Goal: Find specific page/section: Find specific page/section

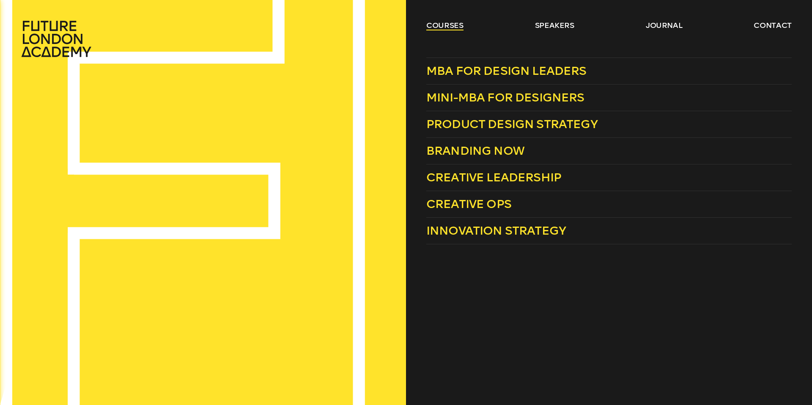
click at [449, 27] on link "courses" at bounding box center [444, 25] width 37 height 10
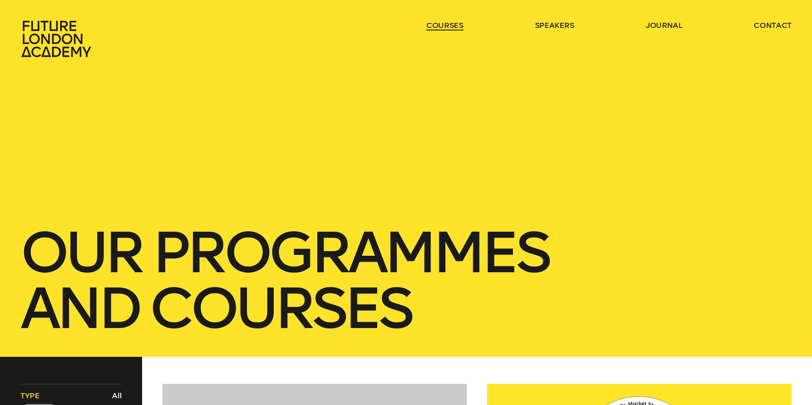
click at [447, 27] on link "courses" at bounding box center [444, 25] width 37 height 10
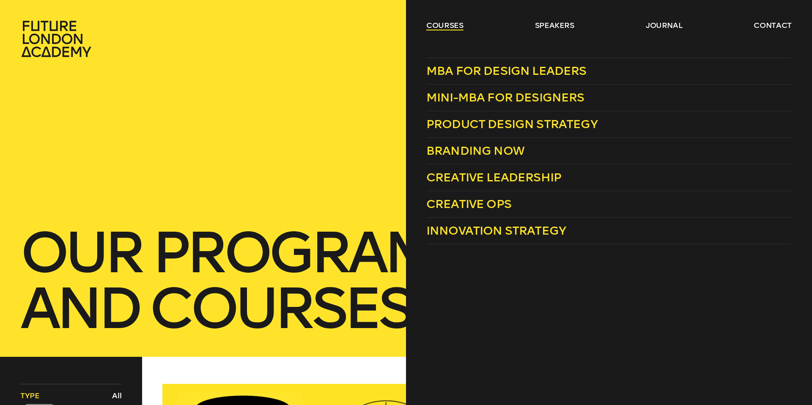
click at [451, 26] on link "courses" at bounding box center [444, 25] width 37 height 10
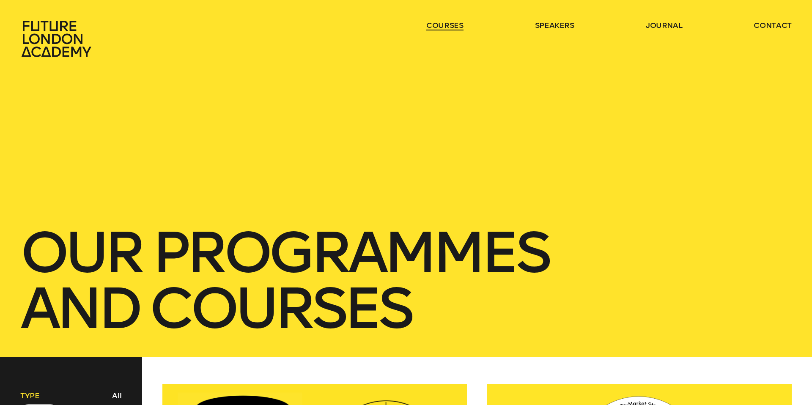
click at [450, 27] on link "courses" at bounding box center [444, 25] width 37 height 10
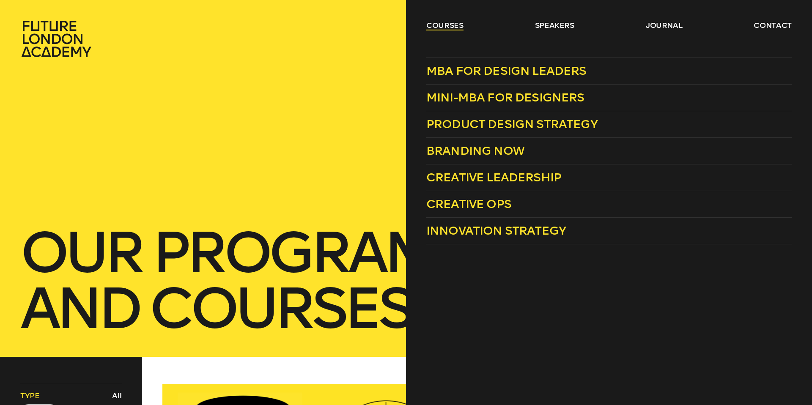
click at [457, 29] on link "courses" at bounding box center [444, 25] width 37 height 10
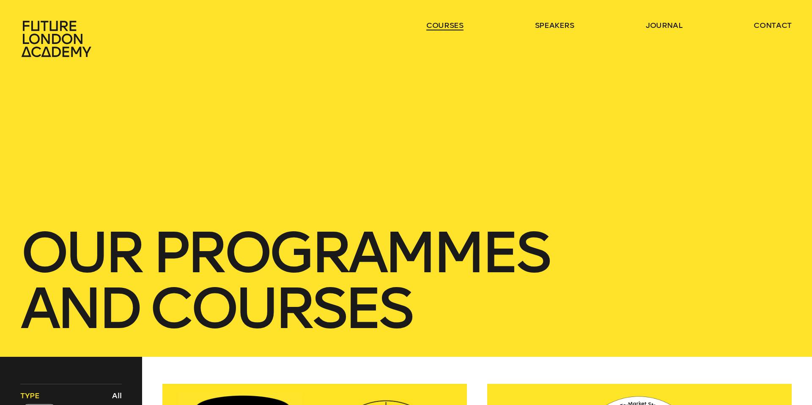
scroll to position [1, 0]
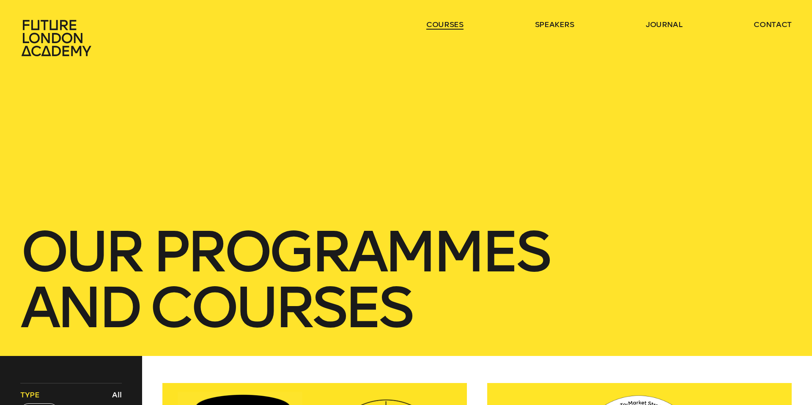
click at [457, 29] on link "courses" at bounding box center [444, 24] width 37 height 10
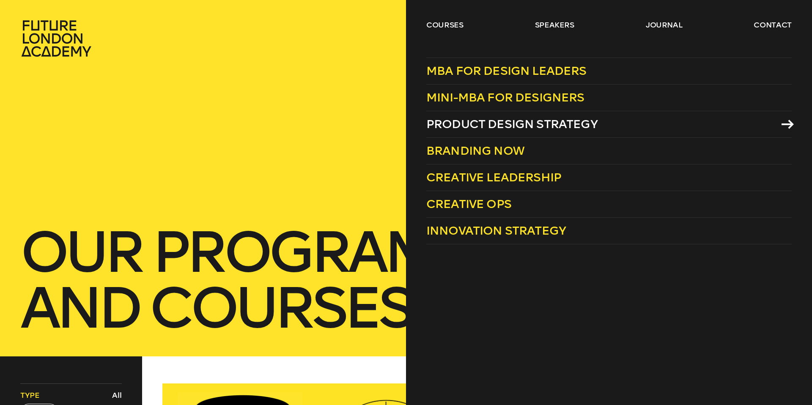
click at [463, 121] on span "Product Design Strategy" at bounding box center [511, 124] width 171 height 14
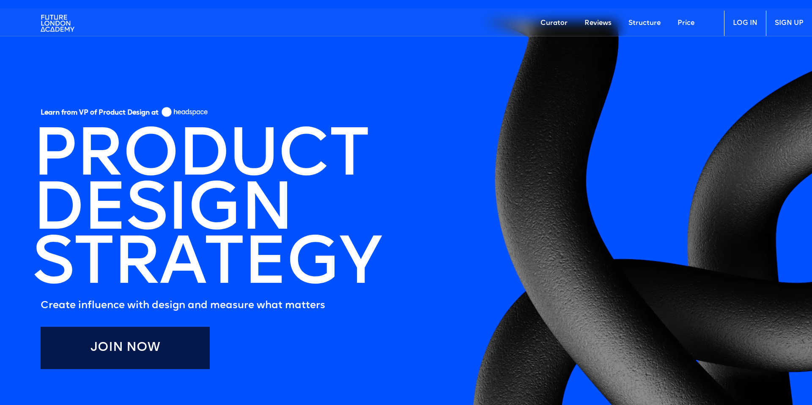
click at [738, 20] on link "LOG IN" at bounding box center [745, 23] width 42 height 25
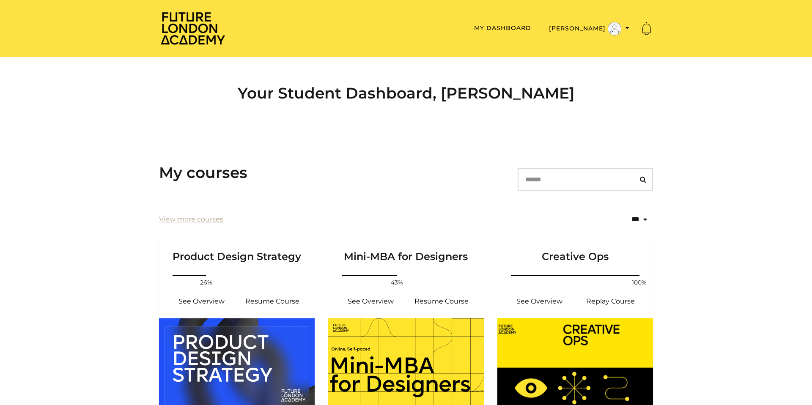
scroll to position [0, 0]
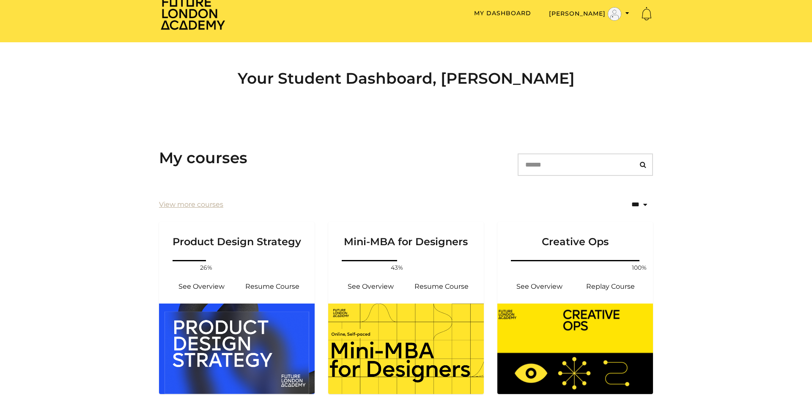
click at [206, 117] on div "Your Student Dashboard, Kristin M" at bounding box center [405, 81] width 507 height 79
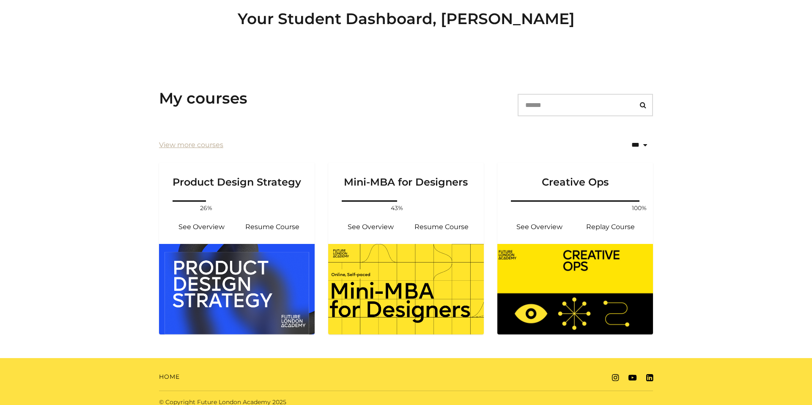
scroll to position [83, 0]
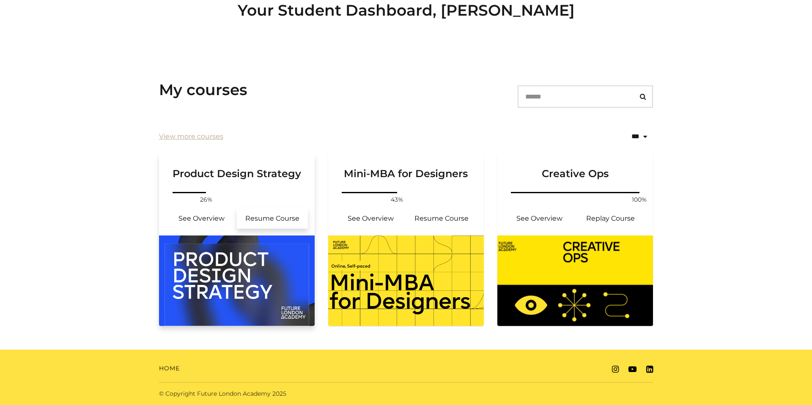
click at [260, 215] on link "Resume Course" at bounding box center [272, 218] width 71 height 20
